Goal: Complete application form

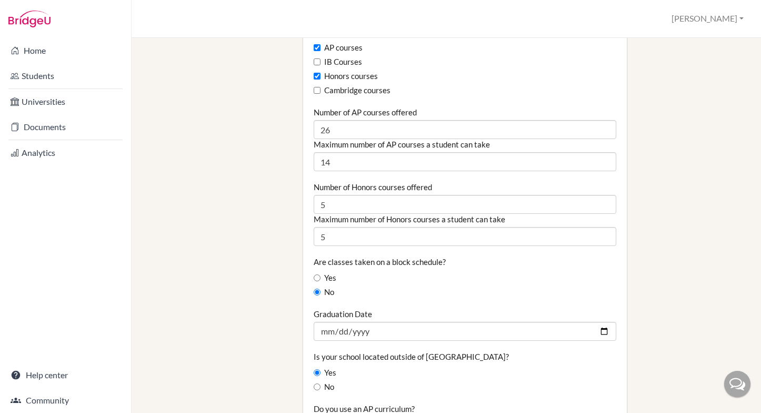
scroll to position [703, 0]
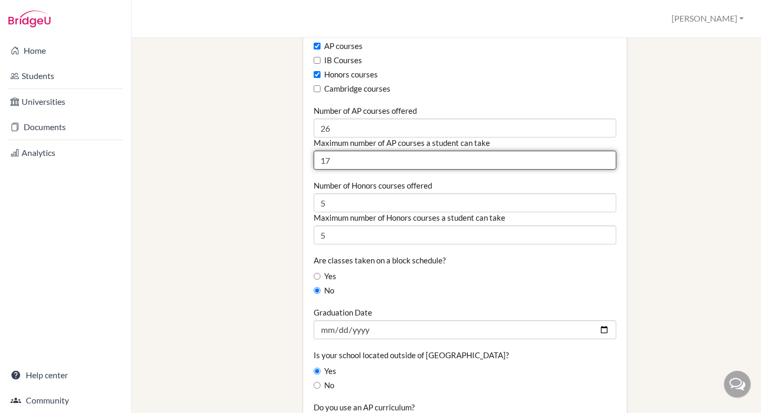
click at [339, 153] on input "17" at bounding box center [465, 160] width 303 height 19
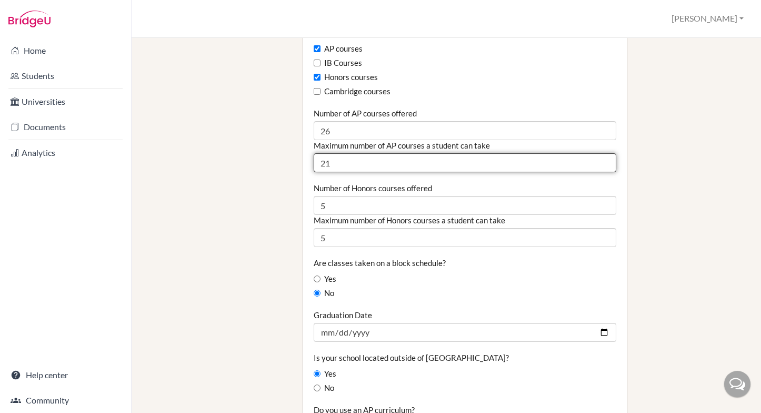
drag, startPoint x: 339, startPoint y: 152, endPoint x: 301, endPoint y: 148, distance: 38.7
click at [301, 148] on div "School Details Graduating class size 75 Percentage of graduating class attendin…" at bounding box center [465, 209] width 334 height 1718
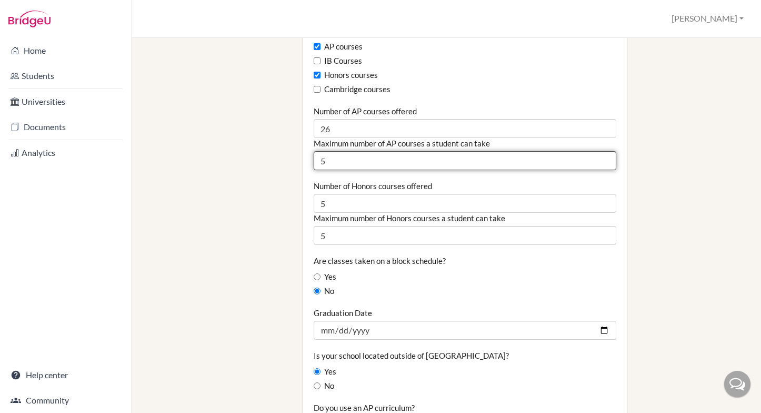
type input "5"
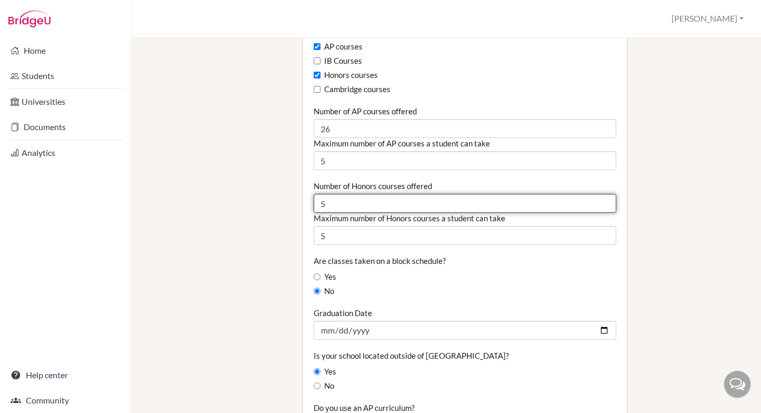
drag, startPoint x: 659, startPoint y: 193, endPoint x: 548, endPoint y: 202, distance: 111.5
click at [659, 193] on div "School Details Graduating class size 75 Percentage of graduating class attendin…" at bounding box center [520, 207] width 445 height 1718
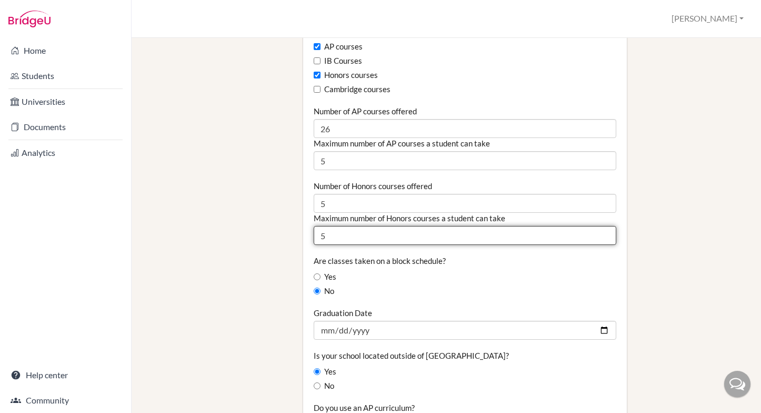
drag, startPoint x: 337, startPoint y: 228, endPoint x: 288, endPoint y: 222, distance: 49.3
click at [288, 222] on div "Staff School Details School Profile Import Users via Spreadsheet SAT scores bul…" at bounding box center [447, 207] width 594 height 1718
type input "2"
click at [665, 225] on div "School Details Graduating class size 75 Percentage of graduating class attendin…" at bounding box center [520, 207] width 445 height 1718
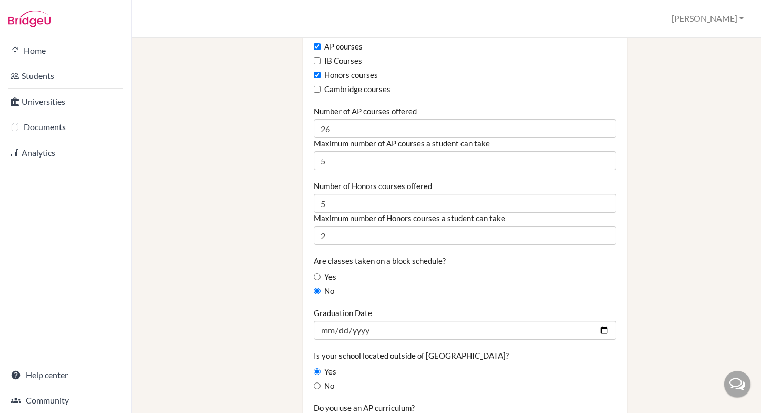
click at [664, 225] on div "School Details Graduating class size 75 Percentage of graduating class attendin…" at bounding box center [520, 207] width 445 height 1718
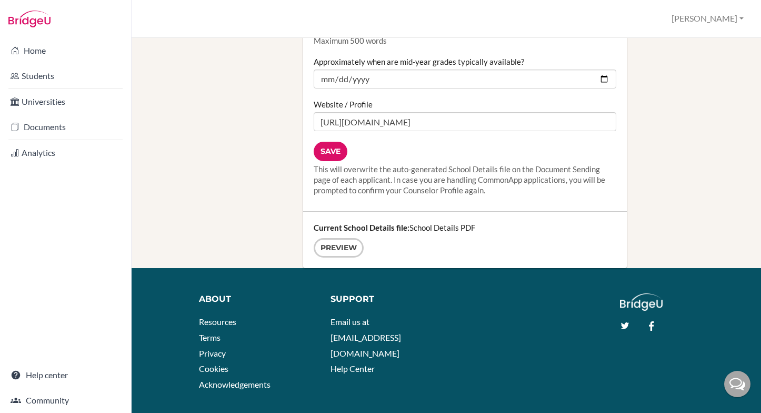
scroll to position [1517, 0]
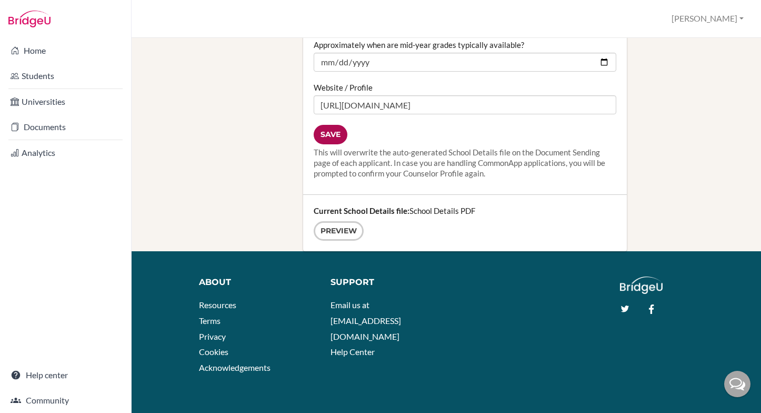
click at [335, 127] on input "Save" at bounding box center [331, 134] width 34 height 19
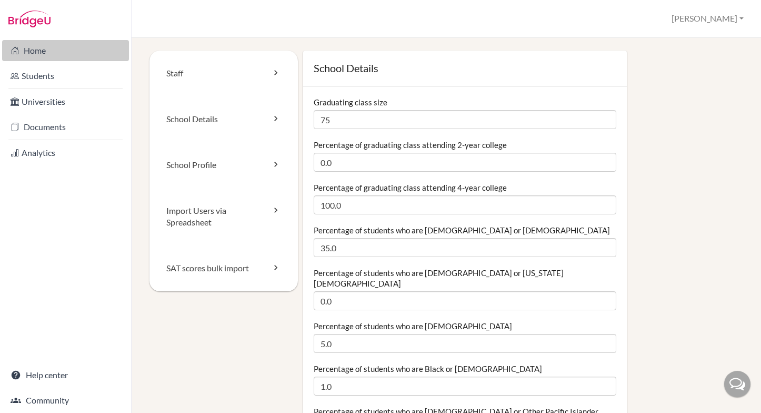
click at [32, 53] on link "Home" at bounding box center [65, 50] width 127 height 21
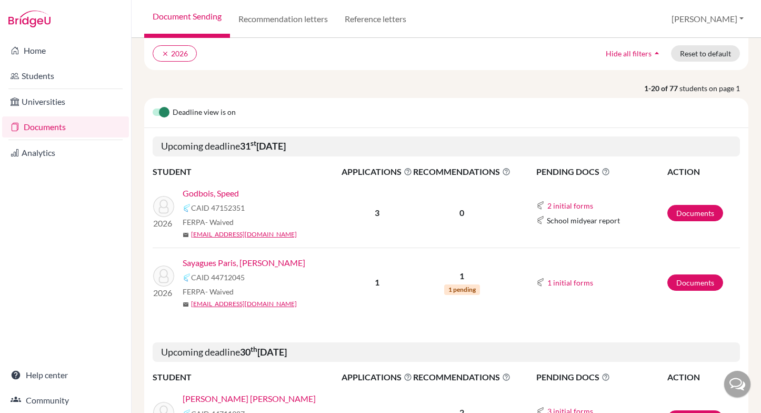
scroll to position [96, 0]
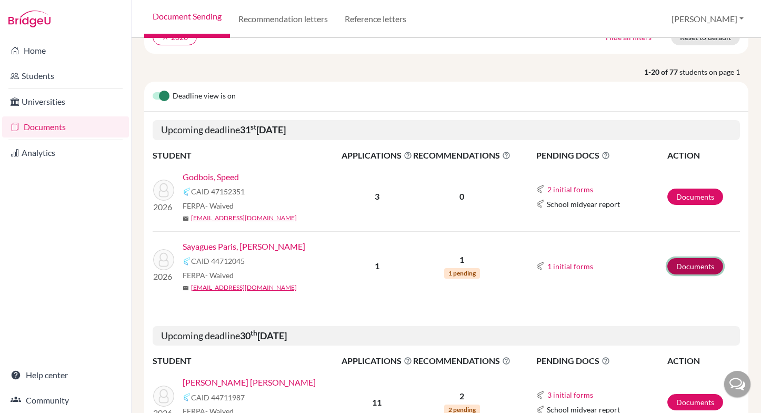
click at [706, 266] on link "Documents" at bounding box center [696, 266] width 56 height 16
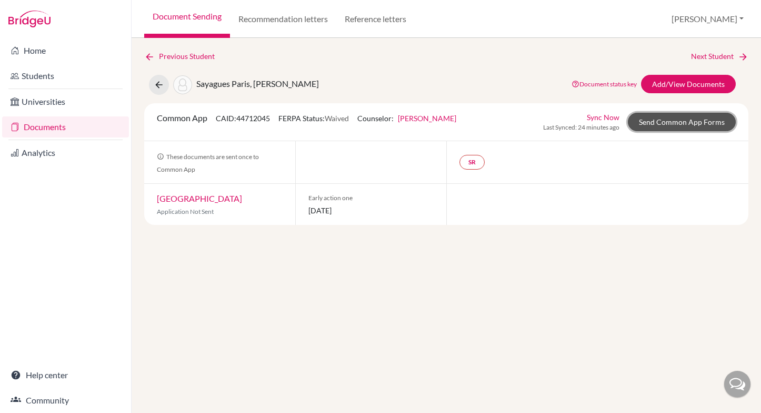
click at [678, 123] on link "Send Common App Forms" at bounding box center [682, 122] width 108 height 18
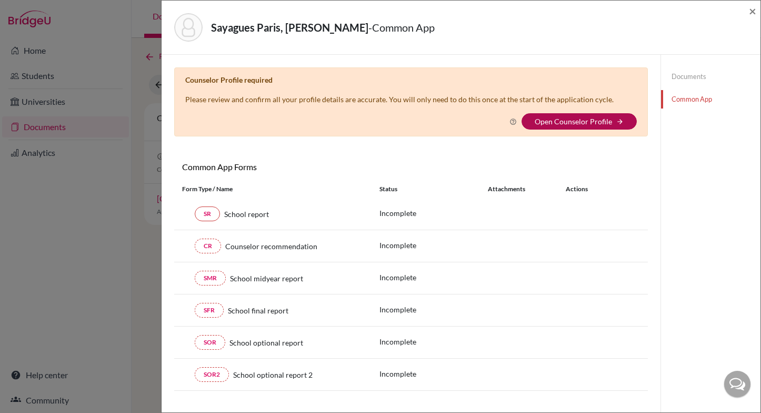
click at [591, 119] on link "Open Counselor Profile" at bounding box center [573, 121] width 77 height 9
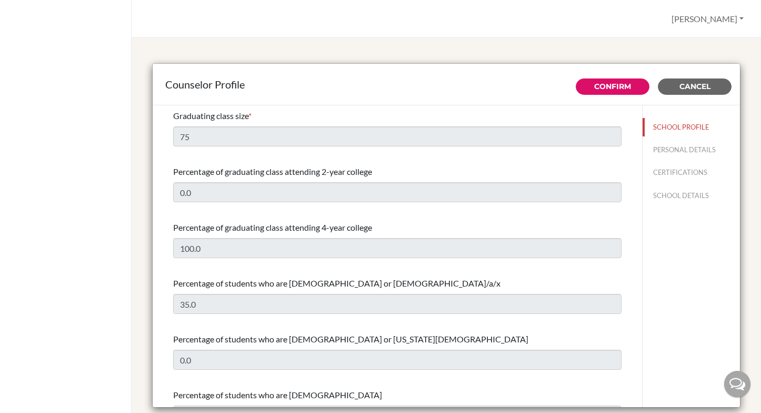
select select "0"
select select "349337"
click at [666, 152] on button "PERSONAL DETAILS" at bounding box center [691, 150] width 97 height 18
type input "[PERSON_NAME]"
type input "de [PERSON_NAME]"
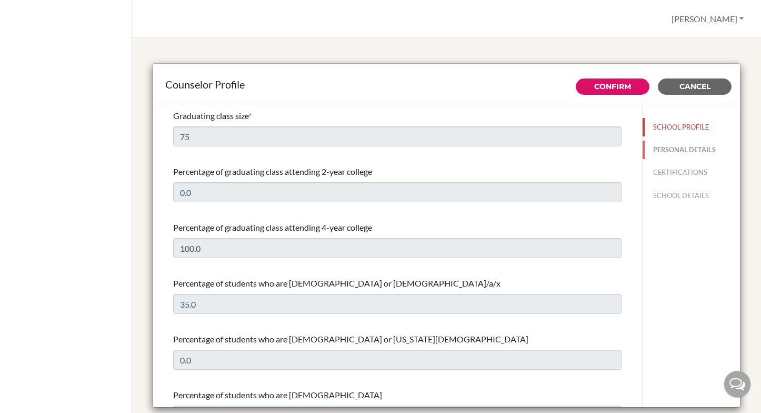
type input "Advisor"
type input "506.89101589"
type input "[PERSON_NAME][EMAIL_ADDRESS][PERSON_NAME][DOMAIN_NAME]"
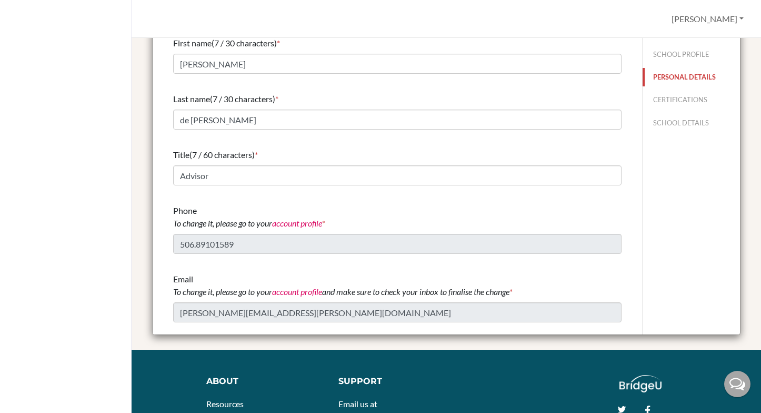
scroll to position [76, 0]
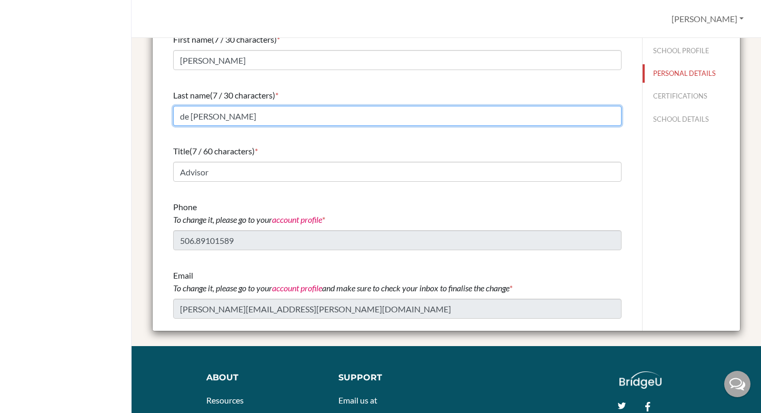
click at [272, 121] on input "de [PERSON_NAME]" at bounding box center [397, 116] width 449 height 20
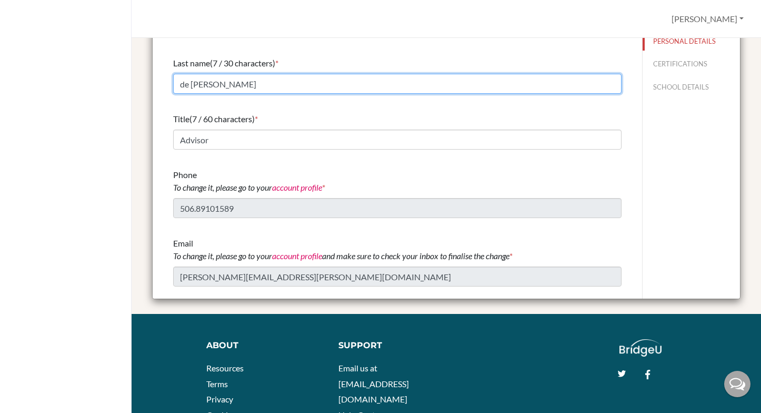
scroll to position [111, 0]
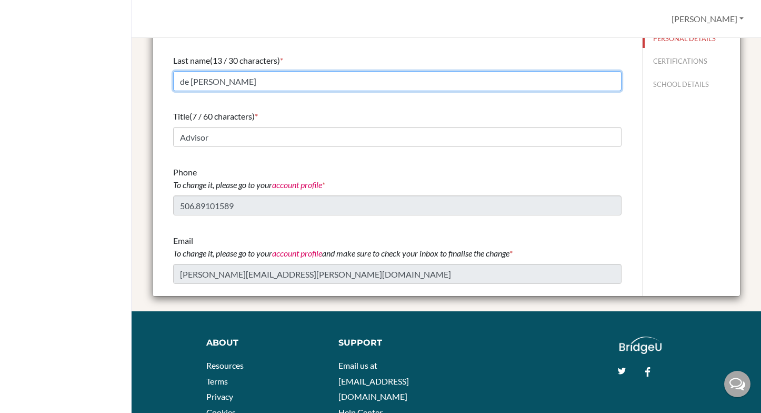
type input "de [PERSON_NAME]"
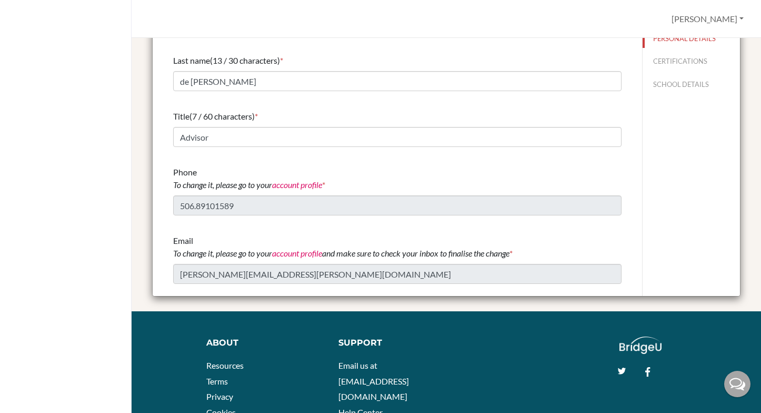
click at [691, 168] on div "SCHOOL PROFILE PERSONAL DETAILS CERTIFICATIONS SCHOOL DETAILS" at bounding box center [691, 145] width 98 height 302
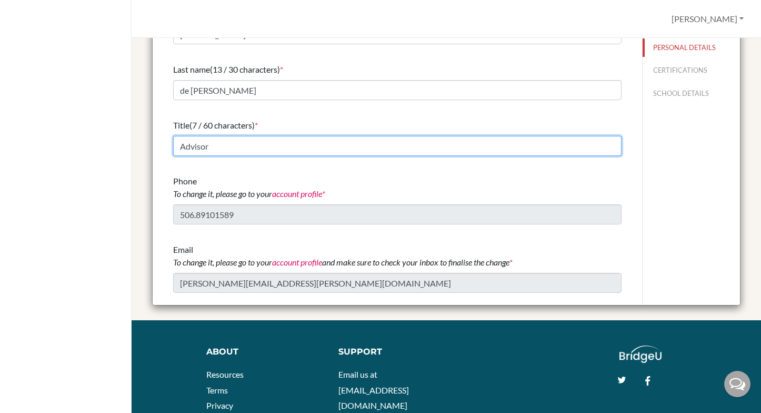
drag, startPoint x: 235, startPoint y: 140, endPoint x: 120, endPoint y: 143, distance: 115.4
click at [120, 143] on div "[PERSON_NAME] Profile Log out Your browser is not supported by [PERSON_NAME]. P…" at bounding box center [380, 206] width 761 height 413
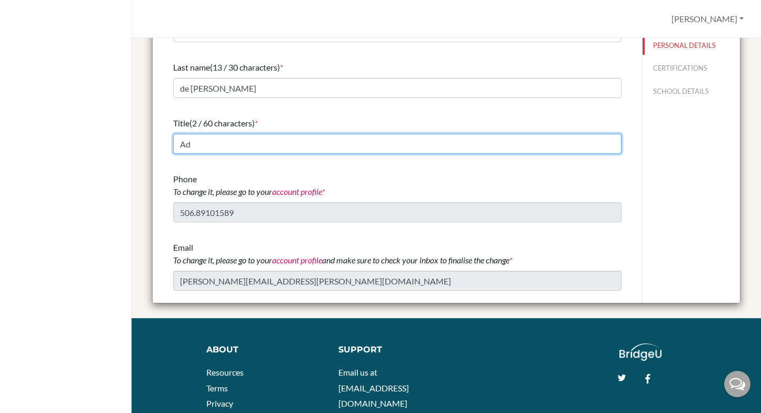
type input "A"
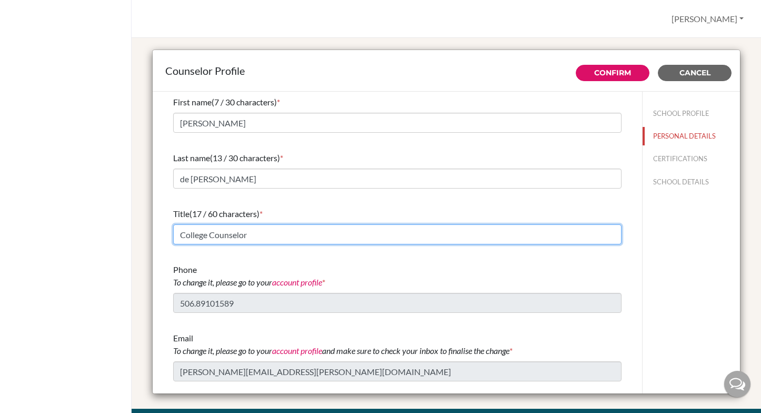
scroll to position [0, 0]
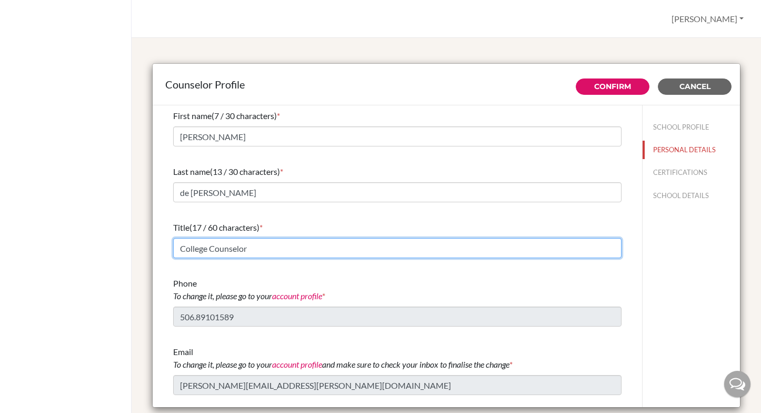
type input "College Counselor"
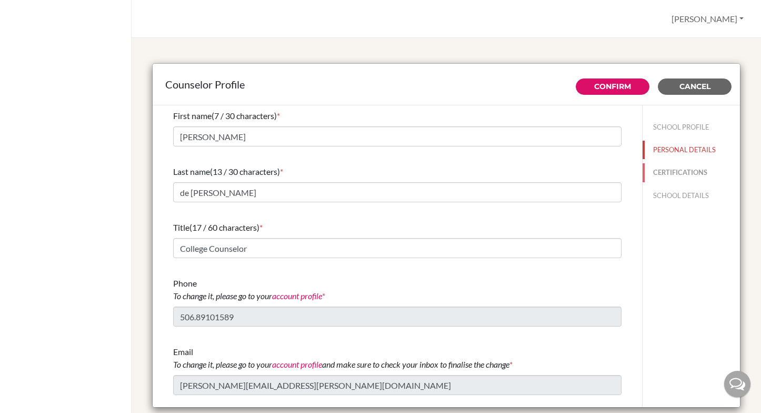
click at [676, 173] on button "CERTIFICATIONS" at bounding box center [691, 172] width 97 height 18
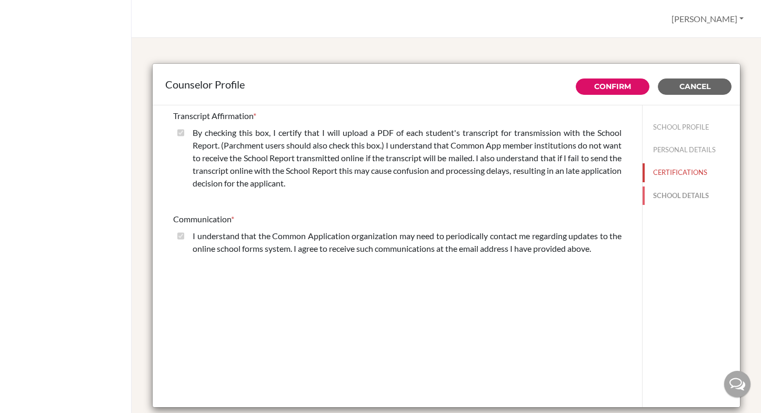
click at [700, 193] on button "SCHOOL DETAILS" at bounding box center [691, 195] width 97 height 18
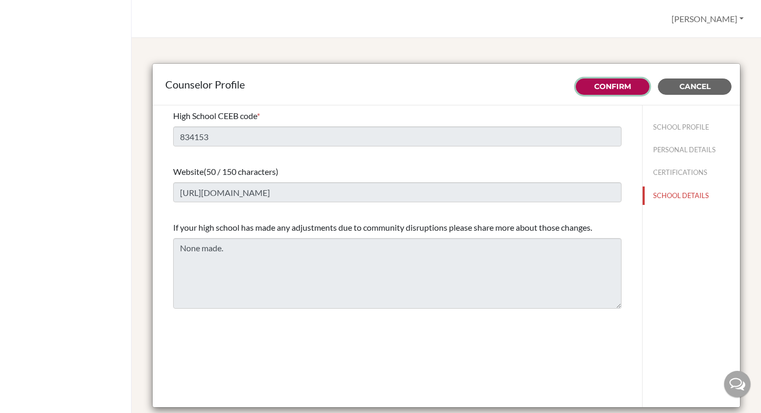
click at [603, 82] on link "Confirm" at bounding box center [612, 86] width 37 height 9
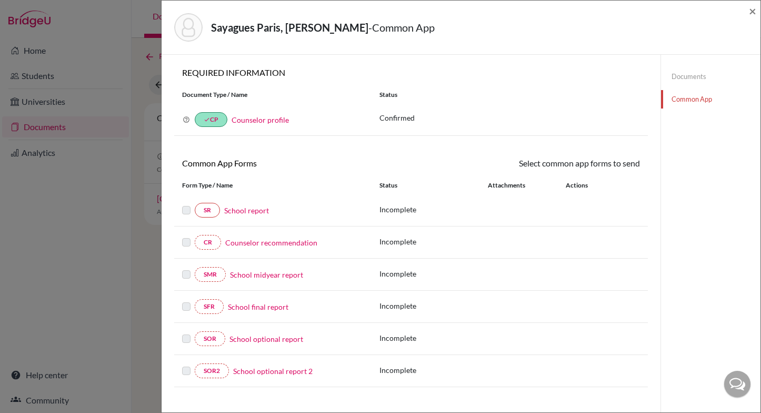
click at [244, 211] on link "School report" at bounding box center [246, 210] width 45 height 11
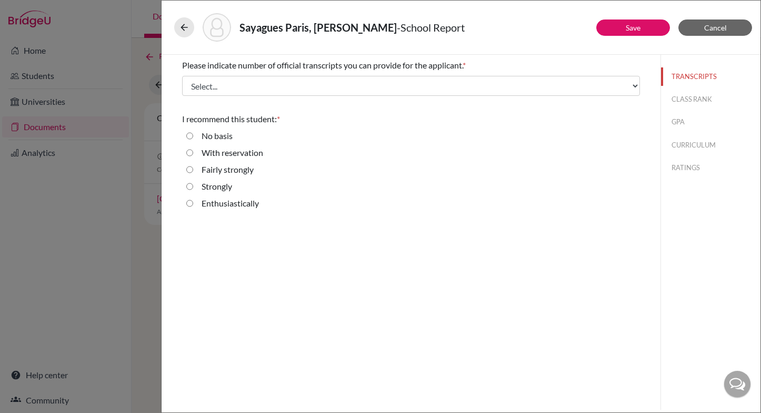
click at [192, 204] on input "Enthusiastically" at bounding box center [189, 203] width 7 height 13
radio input "true"
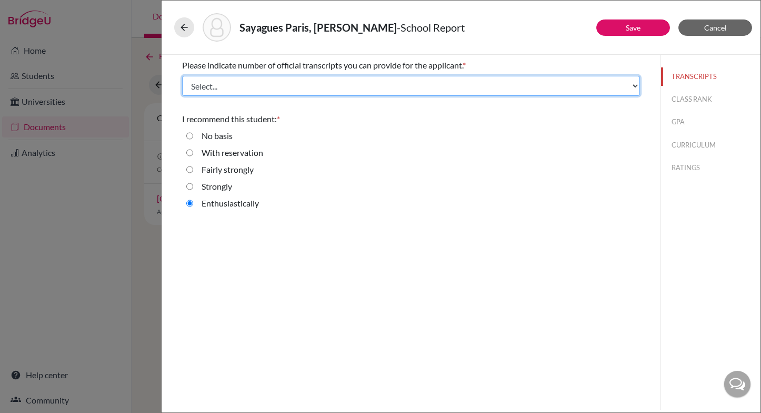
click at [503, 87] on select "Select... 1 2 3 4" at bounding box center [411, 86] width 458 height 20
click at [182, 76] on select "Select... 1 2 3 4" at bounding box center [411, 86] width 458 height 20
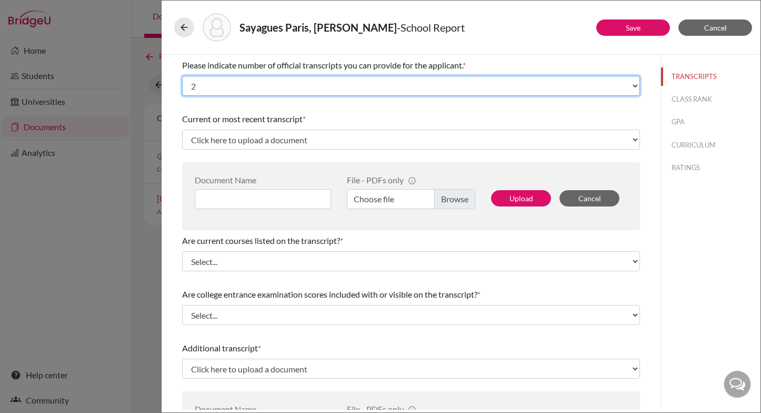
scroll to position [3, 0]
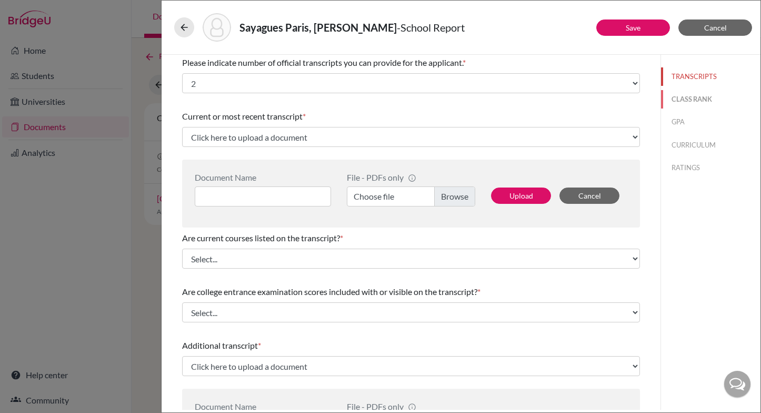
click at [691, 98] on button "CLASS RANK" at bounding box center [711, 99] width 100 height 18
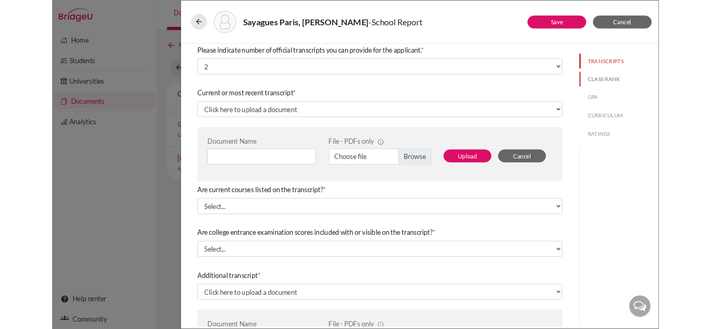
scroll to position [0, 0]
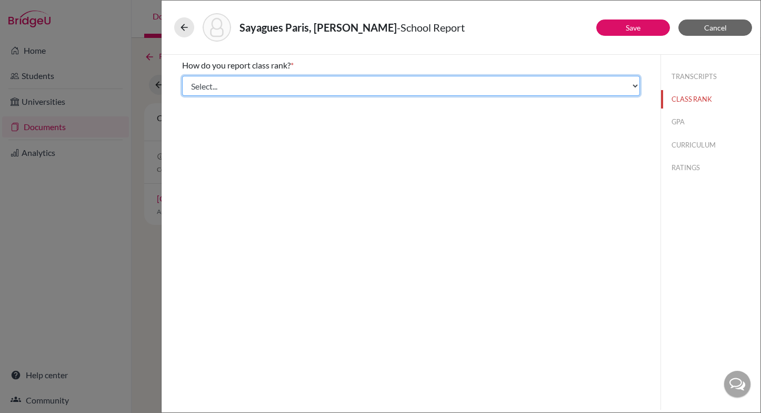
click at [260, 88] on select "Select... Exact Decile Quintile Quartile None" at bounding box center [411, 86] width 458 height 20
click at [182, 76] on select "Select... Exact Decile Quintile Quartile None" at bounding box center [411, 86] width 458 height 20
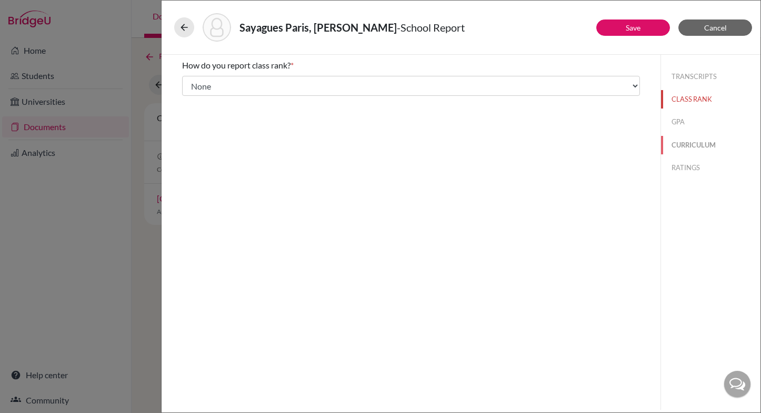
click at [688, 144] on button "CURRICULUM" at bounding box center [711, 145] width 100 height 18
select select "Select..."
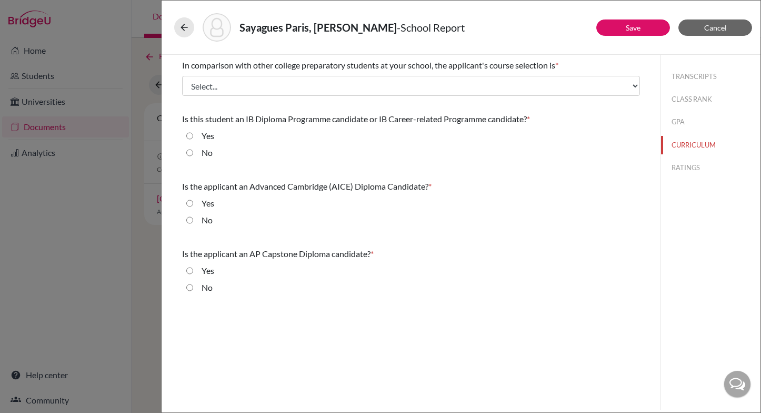
drag, startPoint x: 189, startPoint y: 152, endPoint x: 188, endPoint y: 161, distance: 9.0
click at [189, 152] on input "No" at bounding box center [189, 152] width 7 height 13
radio input "true"
click at [189, 220] on input "No" at bounding box center [189, 220] width 7 height 13
radio input "true"
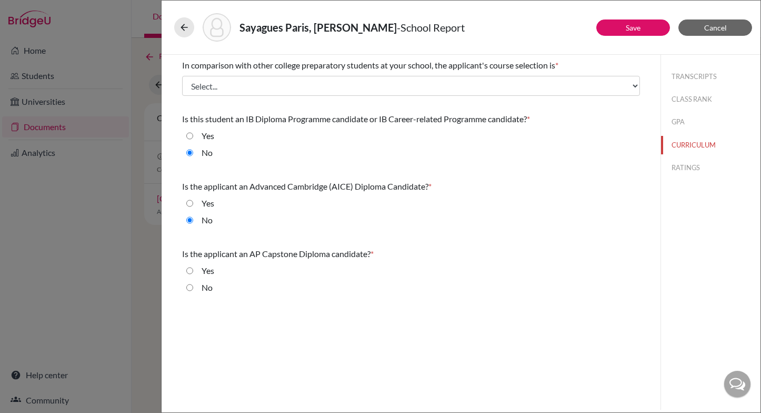
click at [188, 287] on input "No" at bounding box center [189, 287] width 7 height 13
radio input "true"
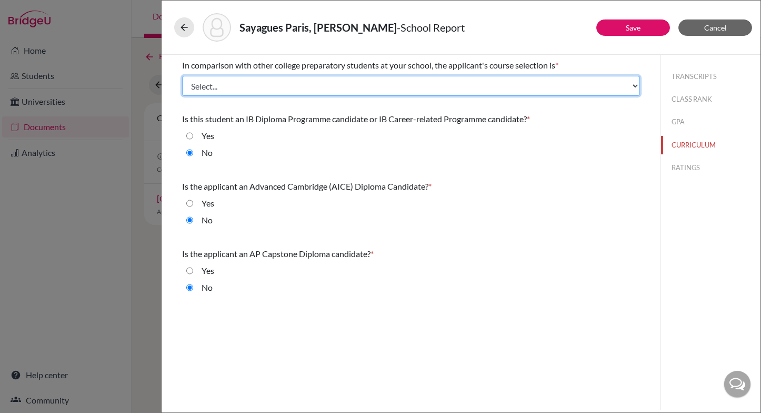
click at [282, 86] on select "Select... Less than demanding Average Demanding Very demanding Most demanding P…" at bounding box center [411, 86] width 458 height 20
select select "3"
click at [182, 76] on select "Select... Less than demanding Average Demanding Very demanding Most demanding P…" at bounding box center [411, 86] width 458 height 20
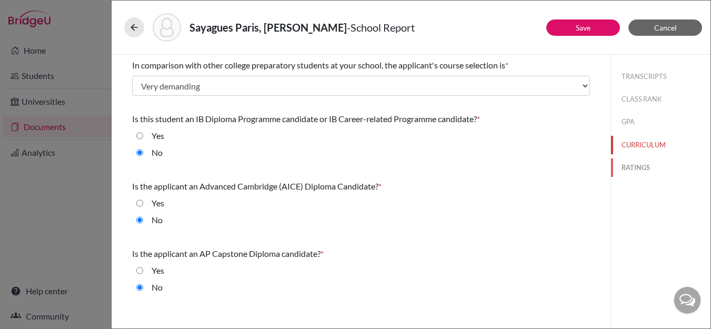
click at [643, 167] on button "RATINGS" at bounding box center [661, 167] width 100 height 18
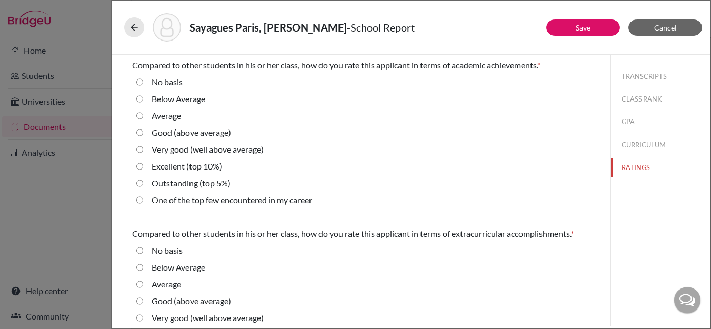
click at [141, 164] on 10\%\) "Excellent (top 10%)" at bounding box center [139, 166] width 7 height 13
radio 10\%\) "true"
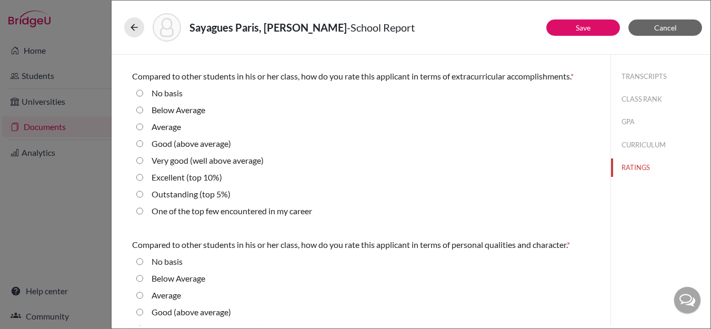
scroll to position [158, 0]
click at [140, 194] on 5\%\) "Outstanding (top 5%)" at bounding box center [139, 193] width 7 height 13
radio 5\%\) "true"
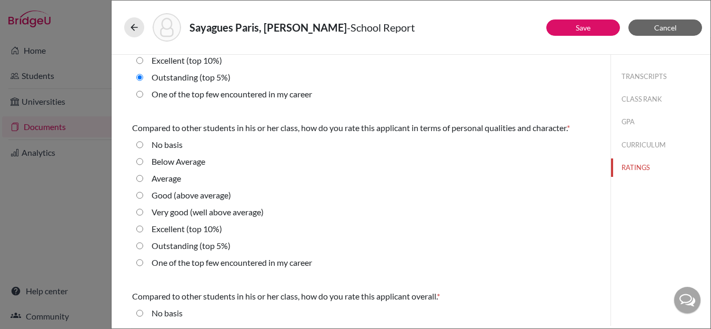
scroll to position [310, 0]
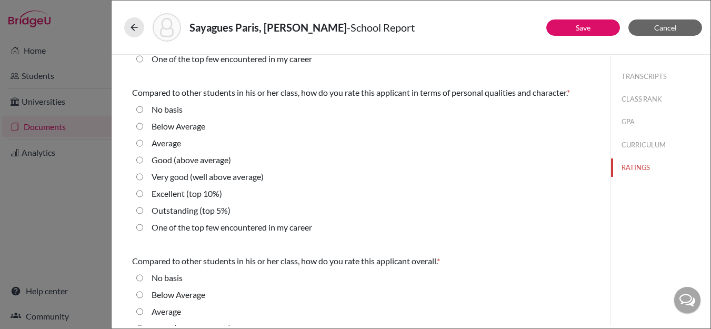
drag, startPoint x: 138, startPoint y: 193, endPoint x: 150, endPoint y: 199, distance: 12.7
click at [138, 193] on 10\%\) "Excellent (top 10%)" at bounding box center [139, 193] width 7 height 13
radio 10\%\) "true"
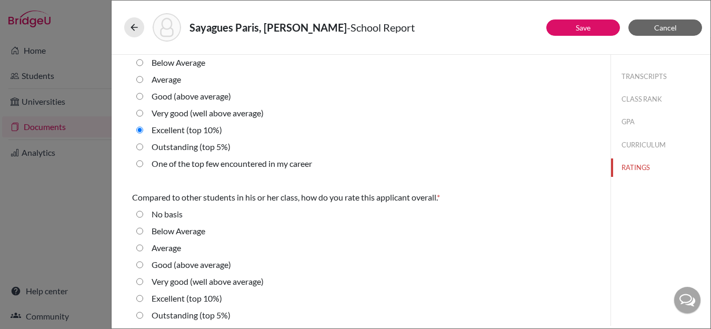
scroll to position [394, 0]
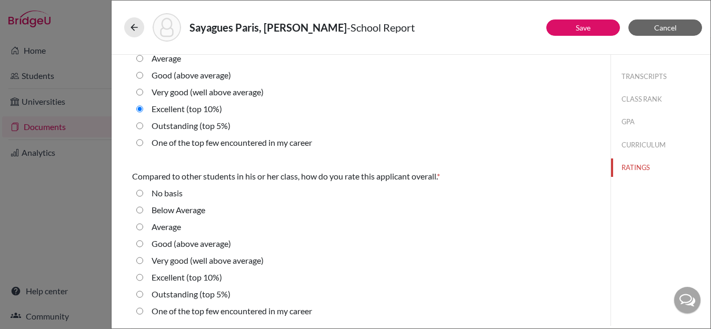
click at [141, 279] on 10\%\) "Excellent (top 10%)" at bounding box center [139, 277] width 7 height 13
radio 10\%\) "true"
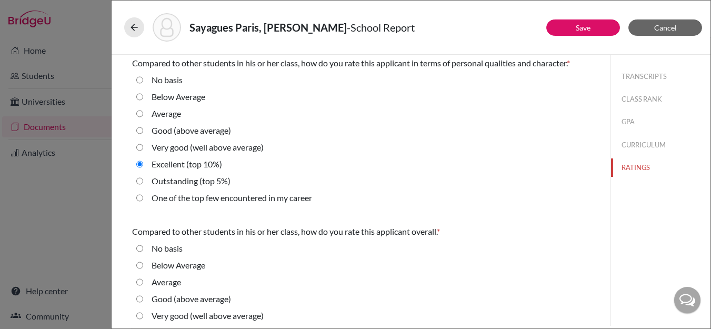
scroll to position [333, 0]
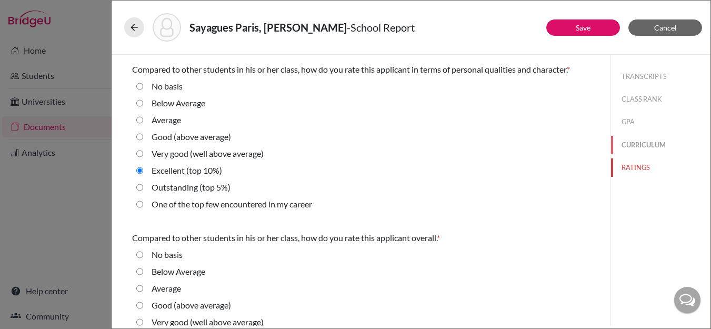
click at [640, 142] on button "CURRICULUM" at bounding box center [661, 145] width 100 height 18
select select "3"
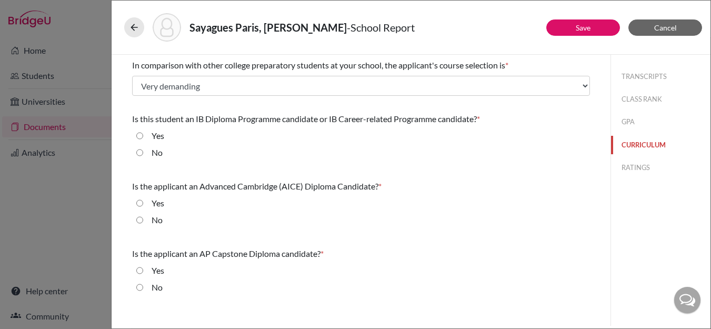
scroll to position [0, 0]
click at [631, 120] on button "GPA" at bounding box center [661, 122] width 100 height 18
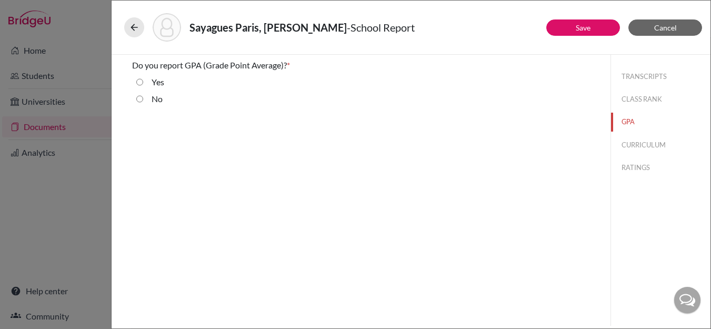
click at [139, 82] on input "Yes" at bounding box center [139, 82] width 7 height 13
radio input "true"
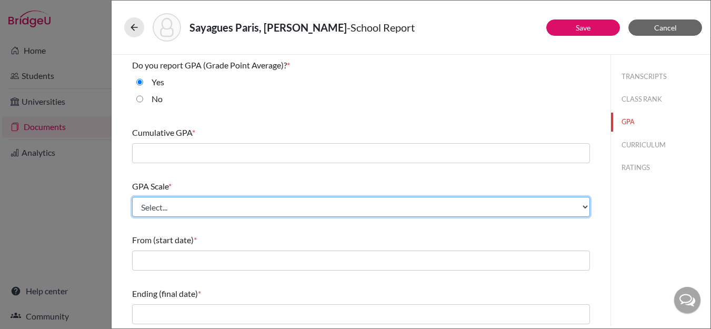
click at [176, 206] on select "Select... 4 5 6 7 8 9 10 11 12 13 14 15 16 17 18 19 20 100" at bounding box center [361, 207] width 458 height 20
select select "4"
click at [132, 197] on select "Select... 4 5 6 7 8 9 10 11 12 13 14 15 16 17 18 19 20 100" at bounding box center [361, 207] width 458 height 20
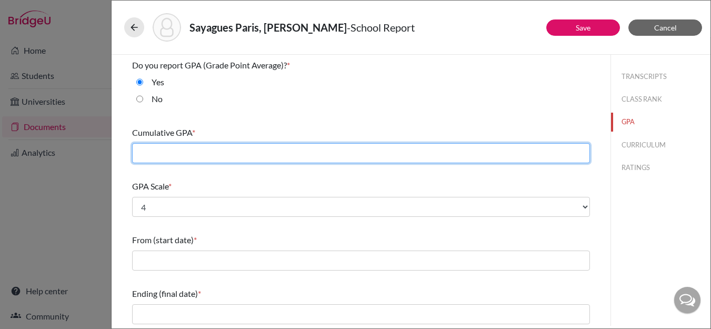
click at [184, 148] on input "text" at bounding box center [361, 153] width 458 height 20
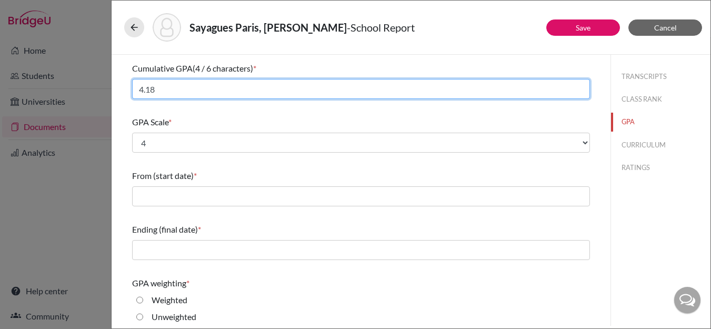
scroll to position [118, 0]
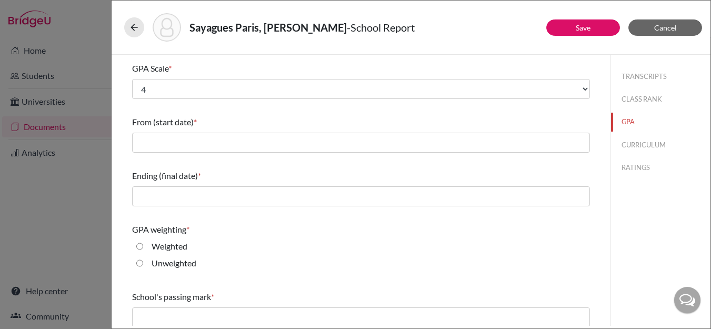
type input "4.18"
drag, startPoint x: 138, startPoint y: 246, endPoint x: 151, endPoint y: 236, distance: 16.1
click at [138, 246] on input "Weighted" at bounding box center [139, 246] width 7 height 13
radio input "true"
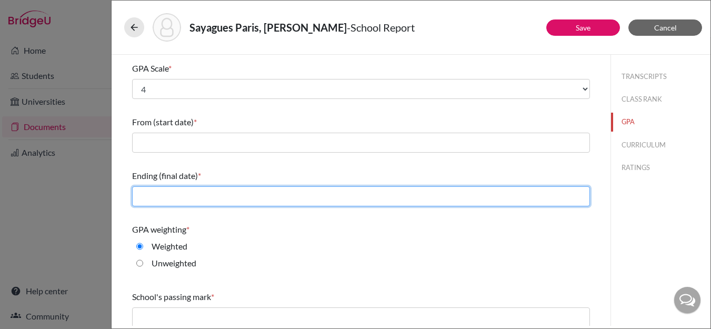
click at [175, 197] on input "text" at bounding box center [361, 196] width 458 height 20
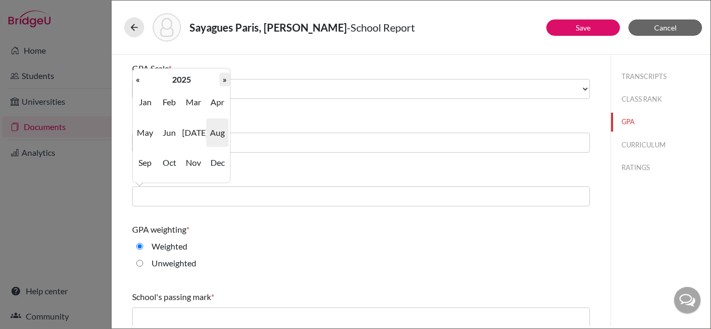
click at [227, 79] on th "»" at bounding box center [225, 80] width 11 height 14
click at [176, 133] on span "Jun" at bounding box center [169, 132] width 22 height 28
type input "06/2026"
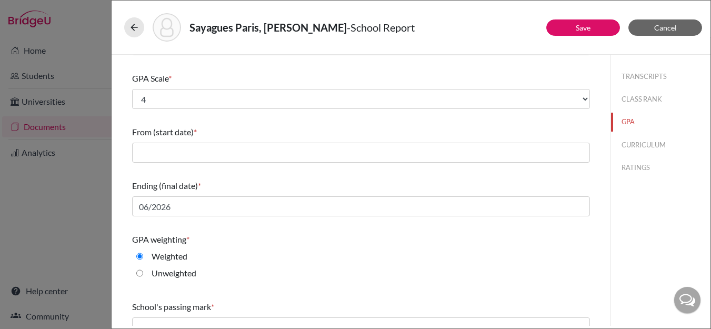
scroll to position [108, 0]
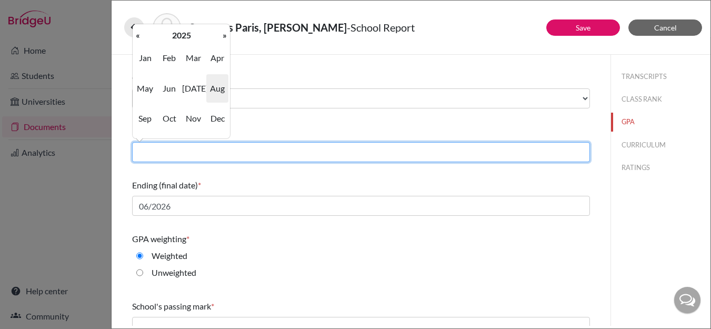
click at [166, 154] on input "text" at bounding box center [361, 152] width 458 height 20
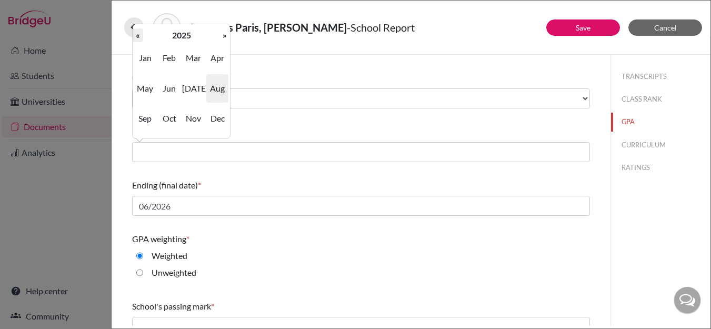
click at [138, 37] on th "«" at bounding box center [138, 35] width 11 height 14
click at [217, 96] on span "Aug" at bounding box center [217, 88] width 22 height 28
type input "08/2023"
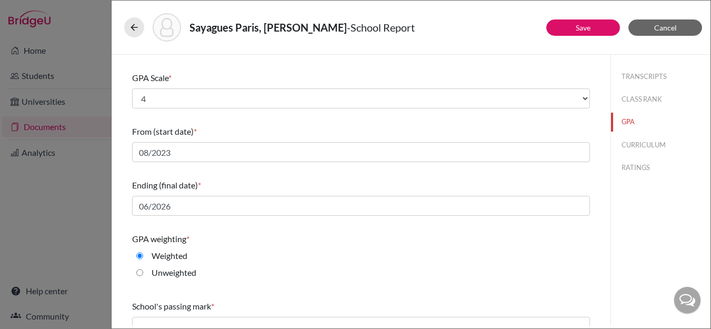
click at [594, 241] on div "Do you report GPA (Grade Point Average)? * Yes No Cumulative GPA (4 / 6 charact…" at bounding box center [361, 170] width 483 height 449
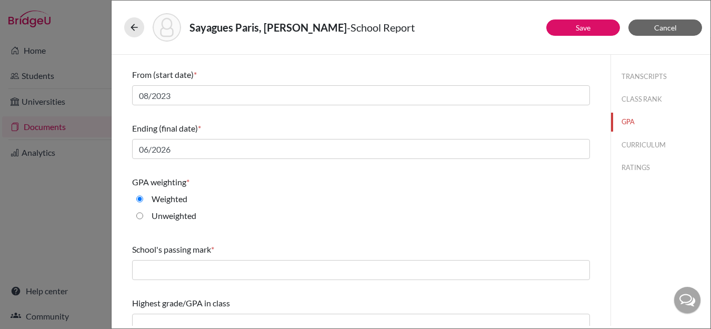
scroll to position [177, 0]
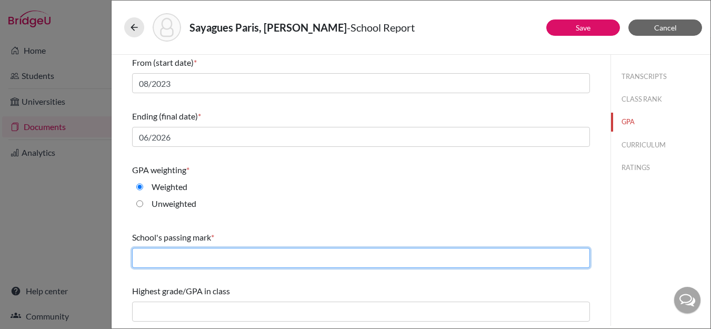
click at [239, 262] on input "text" at bounding box center [361, 258] width 458 height 20
type input "60"
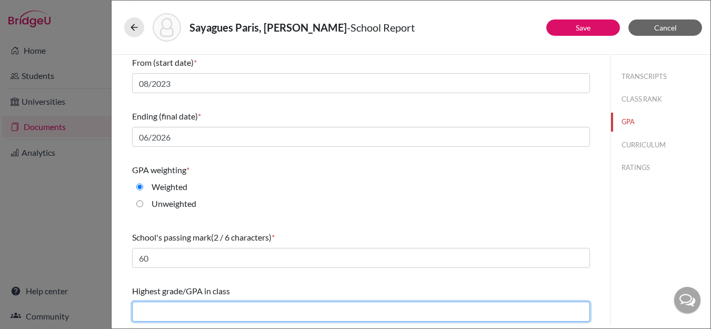
click at [193, 313] on input "text" at bounding box center [361, 312] width 458 height 20
type input "4.58"
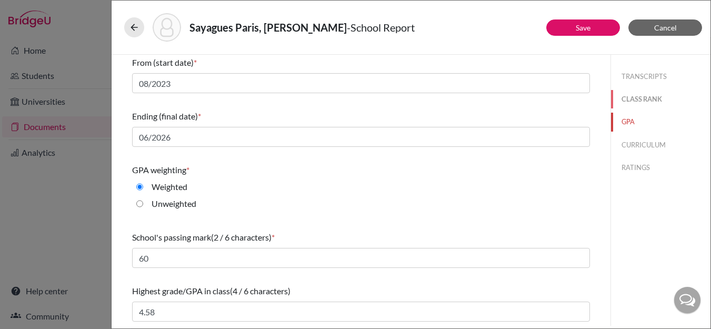
click at [638, 99] on button "CLASS RANK" at bounding box center [661, 99] width 100 height 18
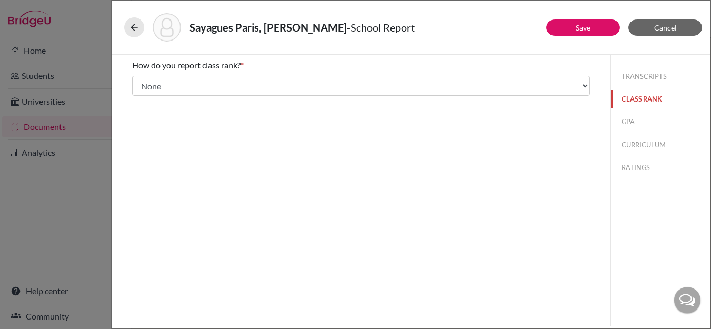
scroll to position [0, 0]
click at [637, 77] on button "TRANSCRIPTS" at bounding box center [661, 76] width 100 height 18
select select "2"
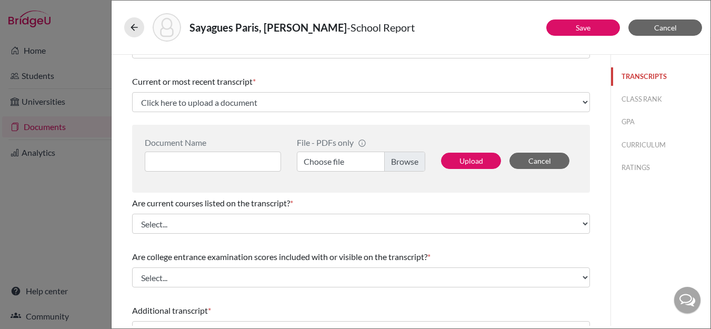
scroll to position [40, 0]
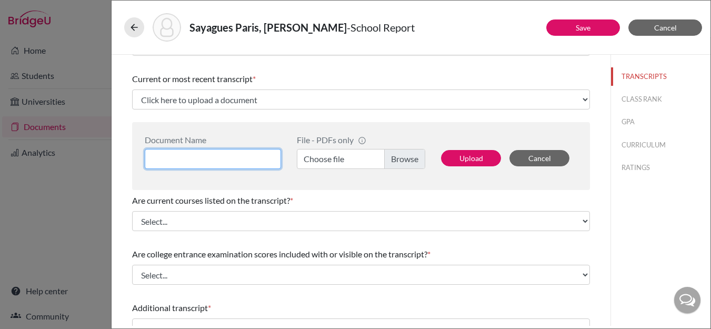
click at [210, 159] on input at bounding box center [213, 159] width 136 height 20
type input "Initial Transcript"
click at [396, 158] on label "Choose file" at bounding box center [361, 159] width 128 height 20
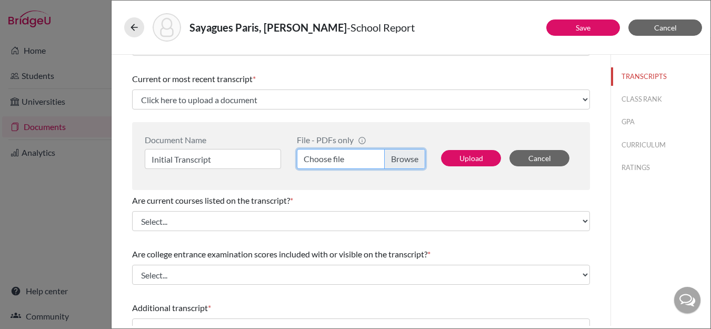
click at [396, 158] on input "Choose file" at bounding box center [361, 159] width 128 height 20
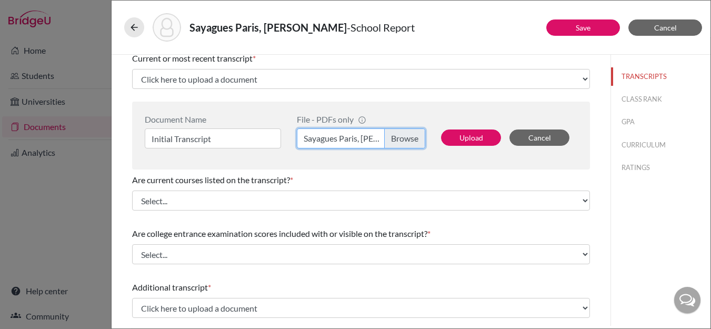
scroll to position [62, 0]
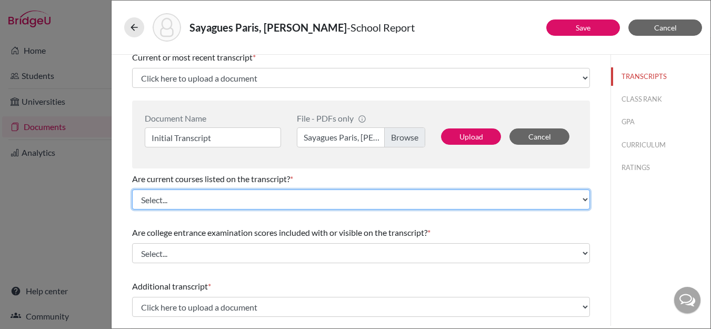
click at [235, 199] on select "Select... Yes No" at bounding box center [361, 200] width 458 height 20
select select "0"
click at [132, 190] on select "Select... Yes No" at bounding box center [361, 200] width 458 height 20
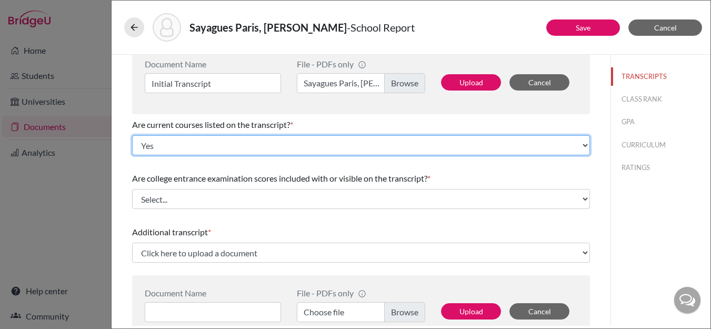
scroll to position [121, 0]
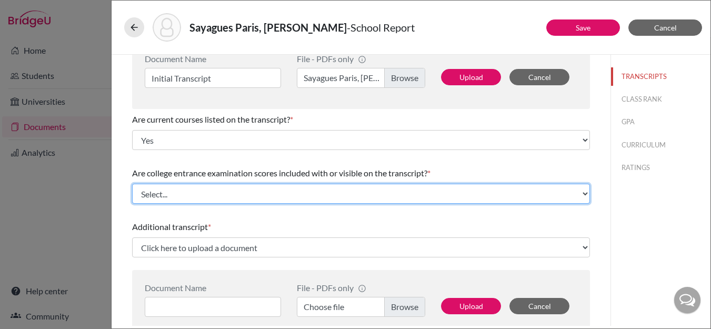
click at [226, 195] on select "Select... Yes No" at bounding box center [361, 194] width 458 height 20
select select "1"
click at [132, 184] on select "Select... Yes No" at bounding box center [361, 194] width 458 height 20
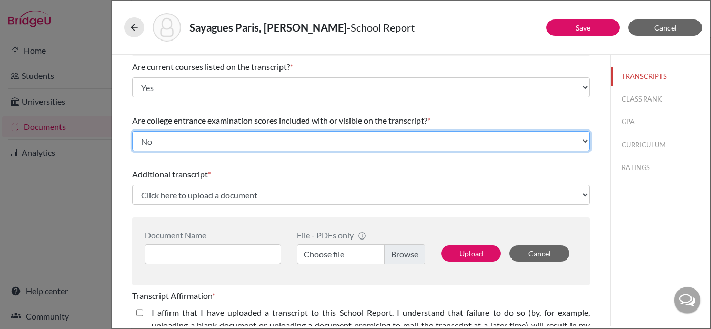
scroll to position [179, 0]
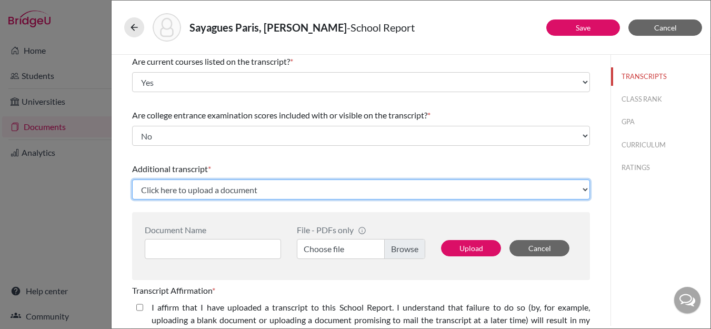
click at [296, 189] on select "Click here to upload a document Upload New File" at bounding box center [361, 190] width 458 height 20
select select "Upload New File"
click at [132, 180] on select "Click here to upload a document Upload New File" at bounding box center [361, 190] width 458 height 20
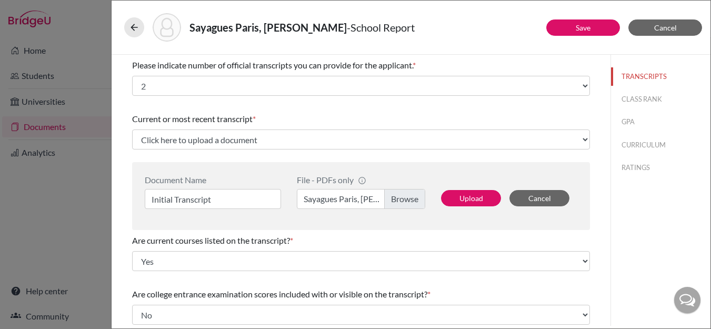
scroll to position [2, 0]
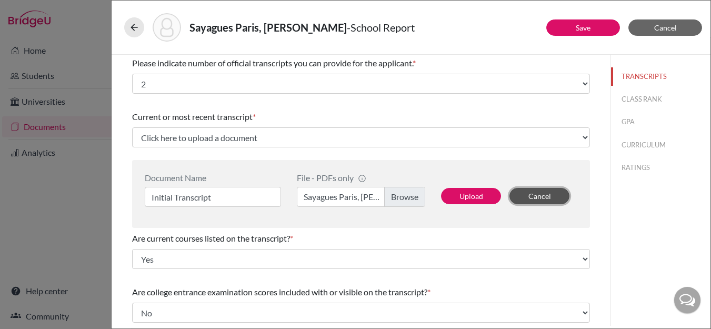
click at [528, 193] on button "Cancel" at bounding box center [540, 196] width 60 height 16
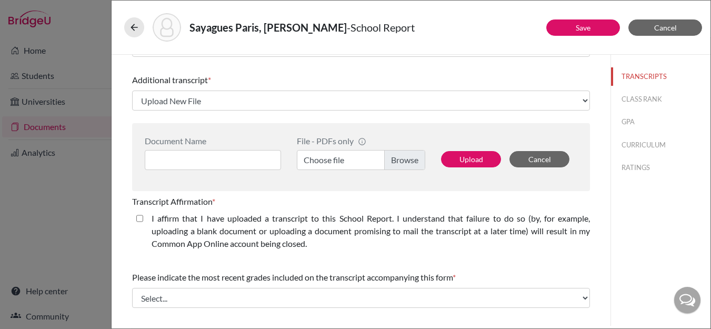
scroll to position [269, 0]
click at [138, 219] on closed\ "I affirm that I have uploaded a transcript to this School Report. I understand …" at bounding box center [139, 218] width 7 height 13
checkbox closed\ "true"
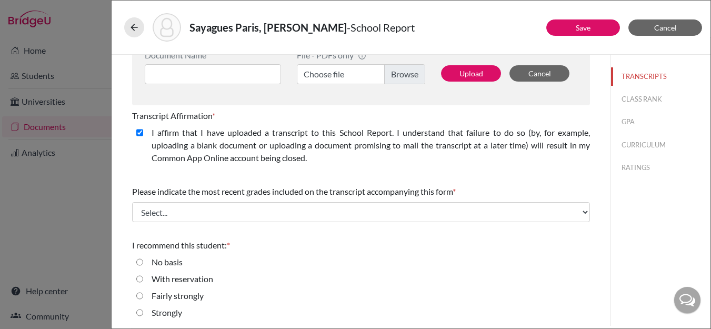
scroll to position [355, 0]
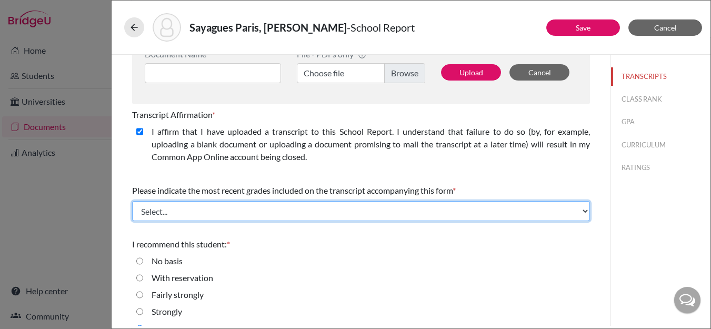
click at [305, 211] on select "Select... Final junior year grades 1st Quarter senior year grades 2nd Quarter/1…" at bounding box center [361, 211] width 458 height 20
select select "0"
click at [132, 201] on select "Select... Final junior year grades 1st Quarter senior year grades 2nd Quarter/1…" at bounding box center [361, 211] width 458 height 20
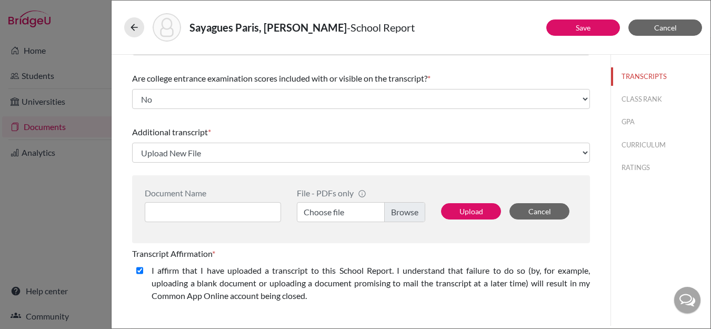
scroll to position [217, 0]
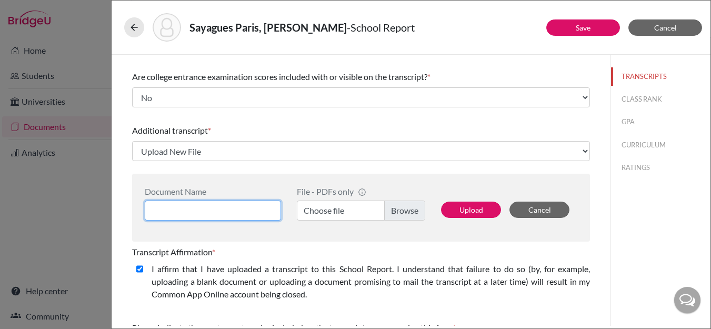
click at [211, 207] on input at bounding box center [213, 211] width 136 height 20
type input "Previous School Transcript"
click at [404, 207] on label "Choose file" at bounding box center [361, 211] width 128 height 20
click at [404, 207] on input "Choose file" at bounding box center [361, 211] width 128 height 20
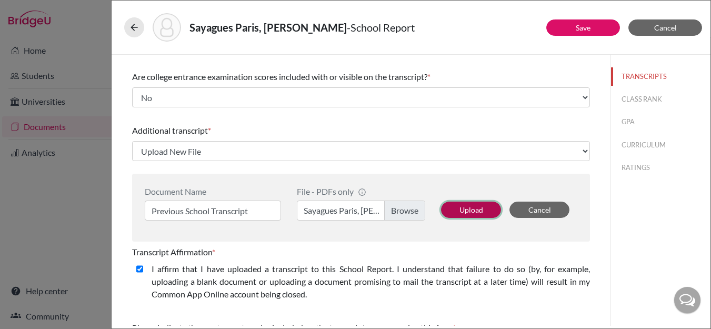
click at [468, 210] on button "Upload" at bounding box center [471, 210] width 60 height 16
select select "656933"
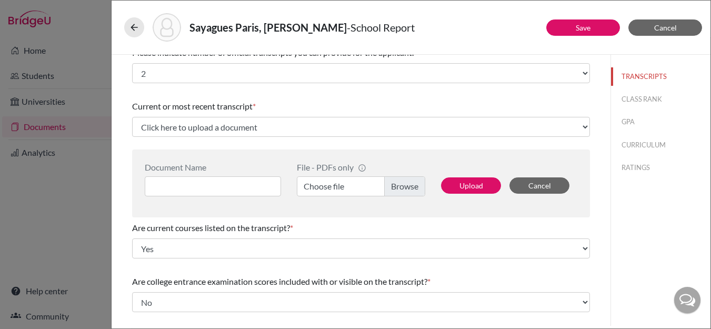
scroll to position [0, 0]
